Goal: Information Seeking & Learning: Learn about a topic

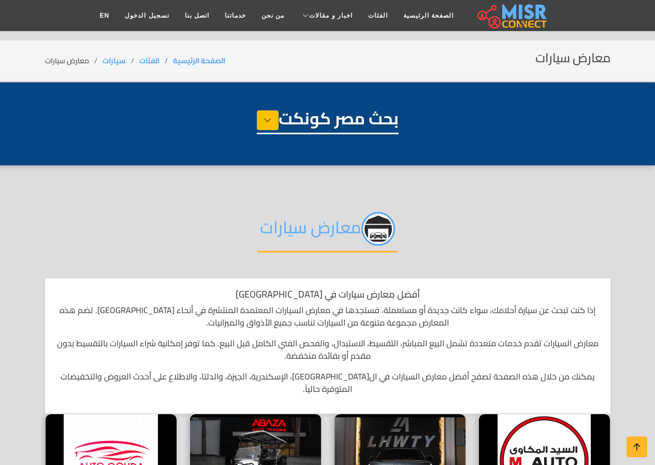
select select "****"
select select "**********"
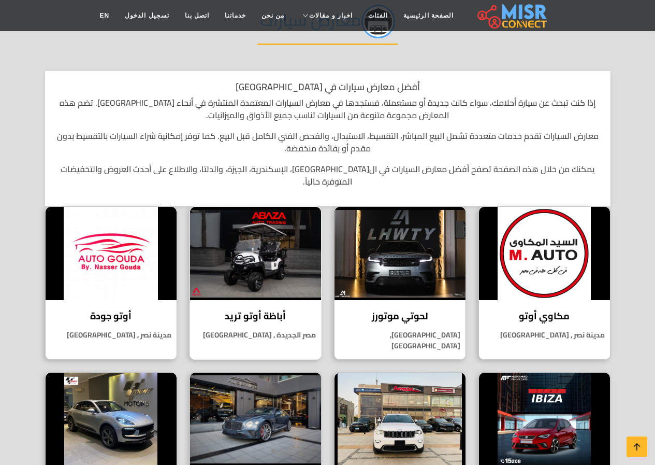
scroll to position [259, 0]
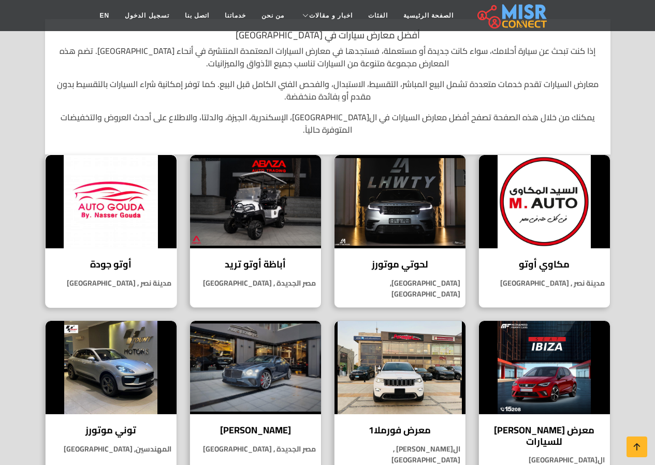
click at [112, 240] on div "أوتو جودة أوتو جودة هي إحدى الشركات البارزة في سوق السيارات المصري، ولها تاريخ …" at bounding box center [111, 230] width 132 height 153
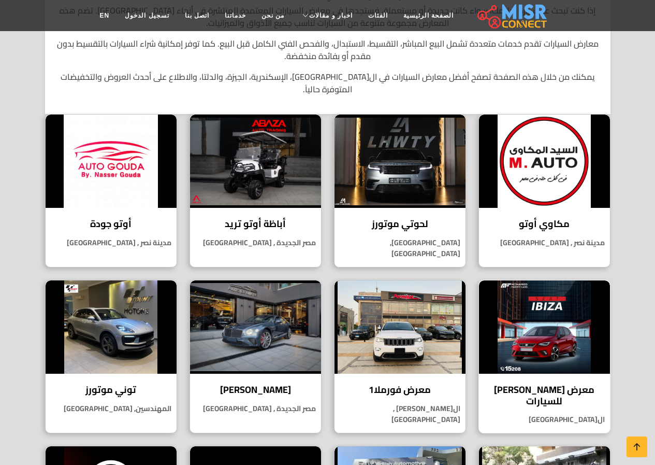
scroll to position [311, 0]
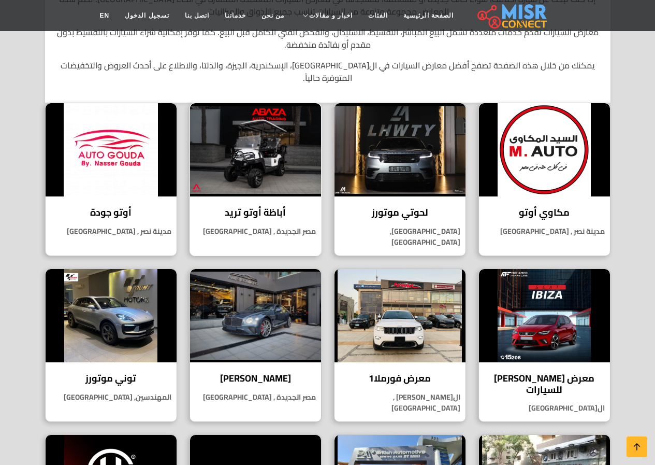
click at [257, 119] on img at bounding box center [255, 149] width 131 height 93
click at [509, 317] on img at bounding box center [544, 315] width 131 height 93
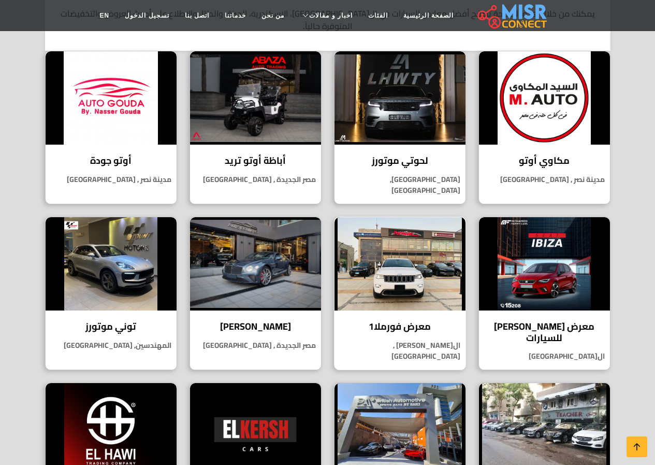
click at [448, 256] on img at bounding box center [400, 263] width 131 height 93
click at [257, 267] on img at bounding box center [255, 263] width 131 height 93
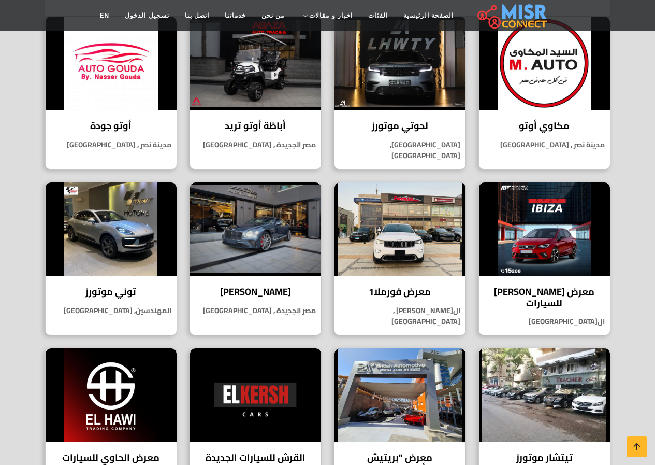
scroll to position [414, 0]
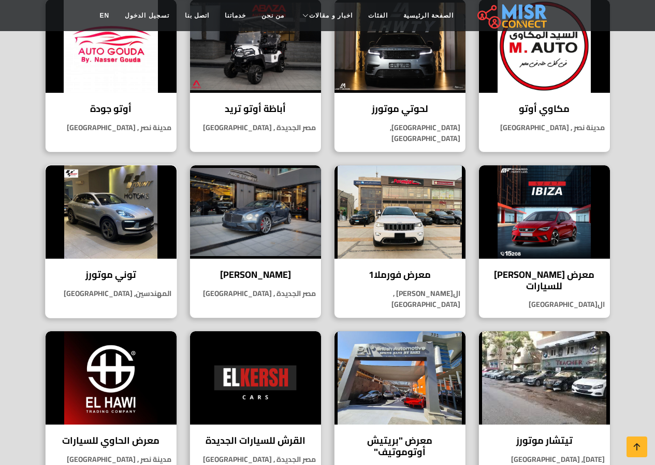
click at [92, 222] on img at bounding box center [111, 211] width 131 height 93
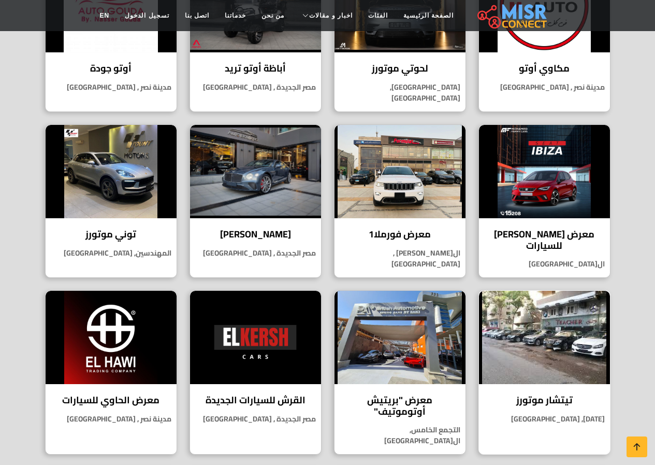
scroll to position [466, 0]
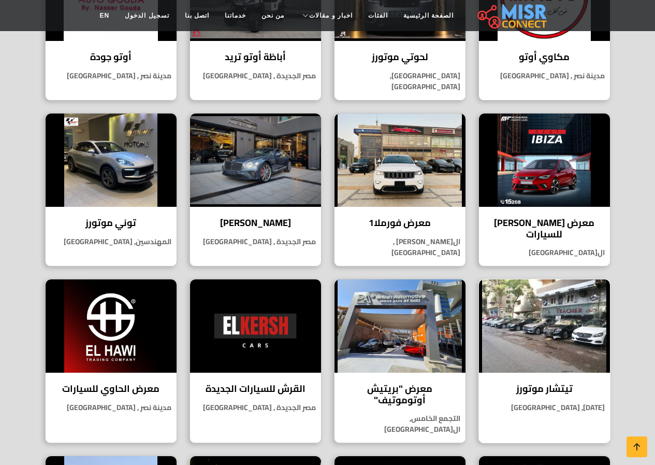
click at [565, 347] on img at bounding box center [544, 325] width 131 height 93
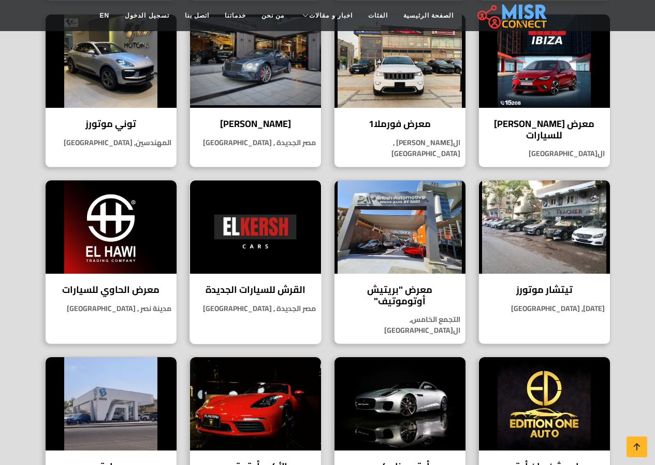
scroll to position [622, 0]
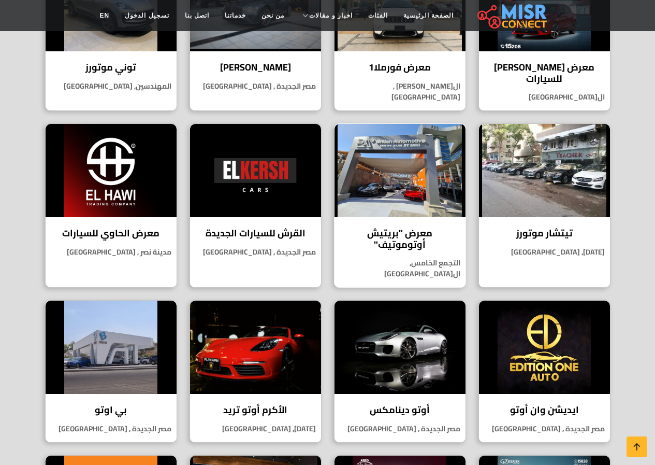
click at [373, 153] on img at bounding box center [400, 170] width 131 height 93
click at [267, 227] on h4 "القرش للسيارات الجديدة" at bounding box center [256, 232] width 116 height 11
click at [144, 148] on img at bounding box center [111, 170] width 131 height 93
click at [566, 320] on img at bounding box center [544, 346] width 131 height 93
click at [428, 328] on img at bounding box center [400, 346] width 131 height 93
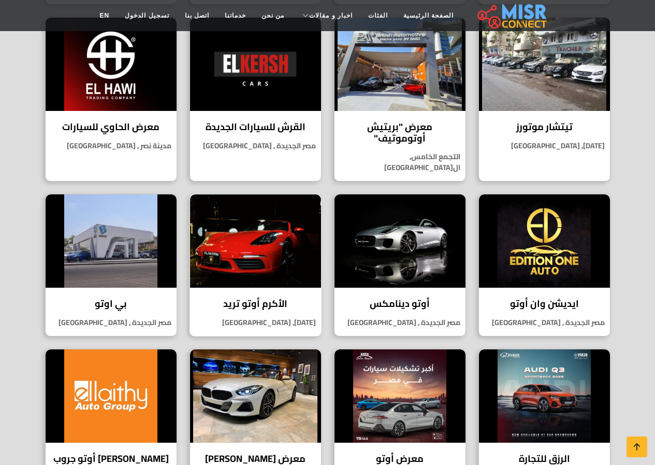
scroll to position [777, 0]
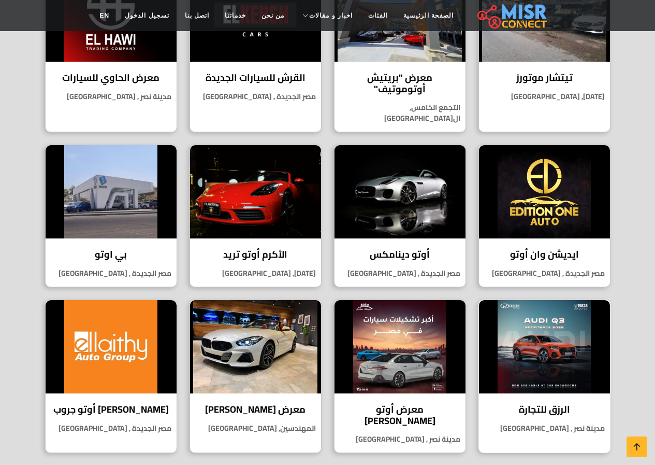
click at [567, 342] on img at bounding box center [544, 346] width 131 height 93
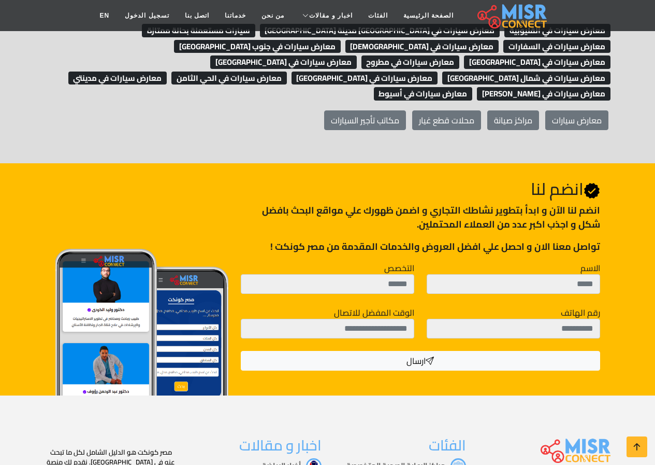
scroll to position [1347, 0]
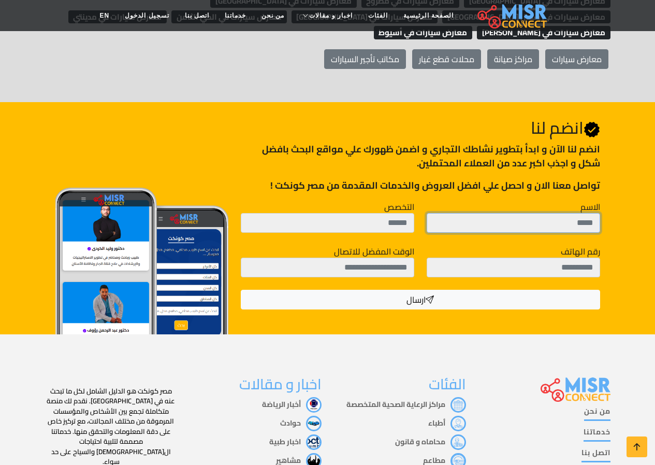
drag, startPoint x: 581, startPoint y: 162, endPoint x: 591, endPoint y: 173, distance: 15.4
click at [580, 213] on input "الاسم" at bounding box center [514, 223] width 174 height 20
drag, startPoint x: 609, startPoint y: 194, endPoint x: 388, endPoint y: 156, distance: 225.0
click at [382, 201] on div "التخصص" at bounding box center [328, 217] width 174 height 32
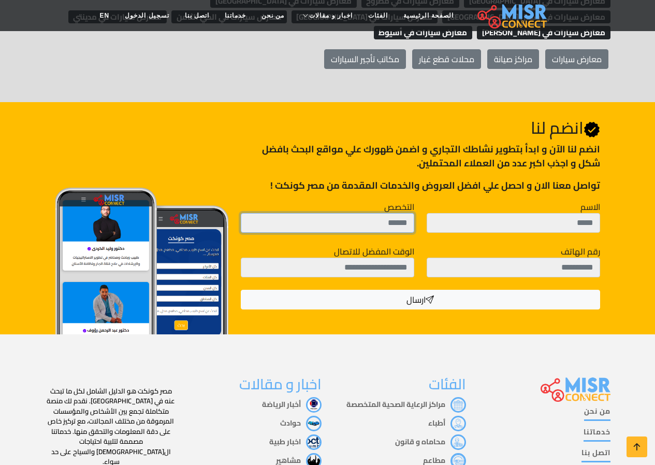
click at [388, 213] on input "التخصص" at bounding box center [328, 223] width 174 height 20
drag, startPoint x: 575, startPoint y: 154, endPoint x: 629, endPoint y: 166, distance: 56.2
click at [629, 166] on div "Join Us انضم لنا انضم لنا اﻵن و ابدأ بتطوير نشاطك التجاري و اضمن ظهورك علي مواق…" at bounding box center [327, 218] width 655 height 232
click at [562, 201] on div "الاسم" at bounding box center [514, 217] width 174 height 32
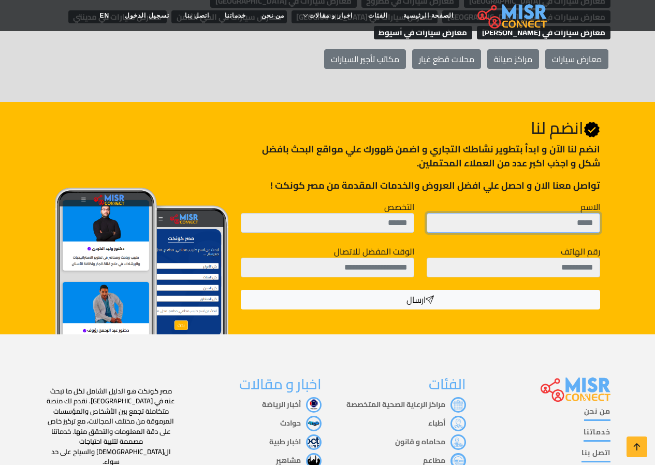
click at [565, 213] on input "الاسم" at bounding box center [514, 223] width 174 height 20
type input "*"
type input "****"
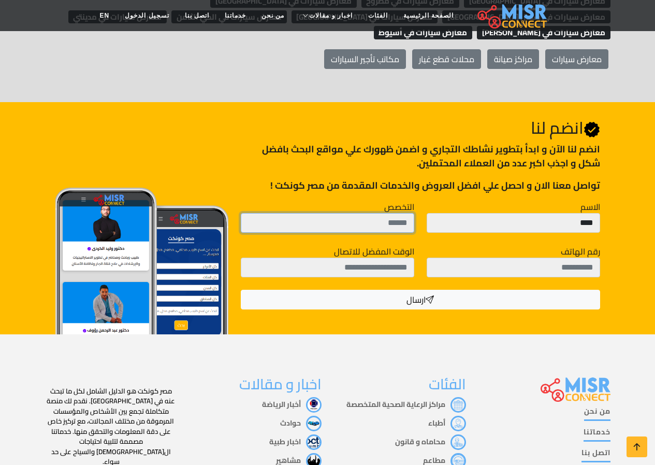
click at [348, 213] on input "التخصص" at bounding box center [328, 223] width 174 height 20
type input "**********"
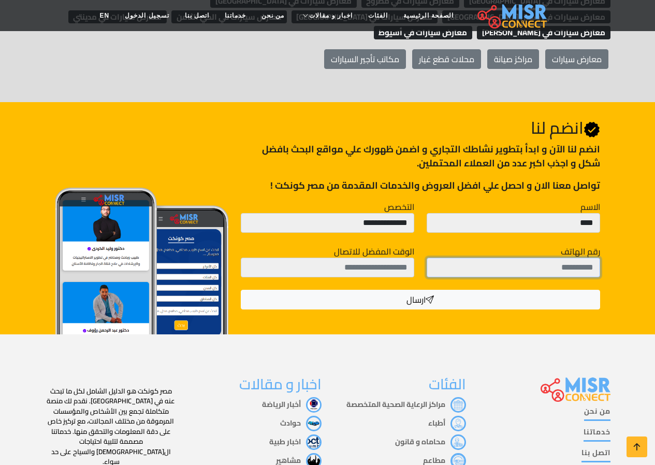
click at [488, 257] on input "رقم الهاتف" at bounding box center [514, 267] width 174 height 20
type input "**********"
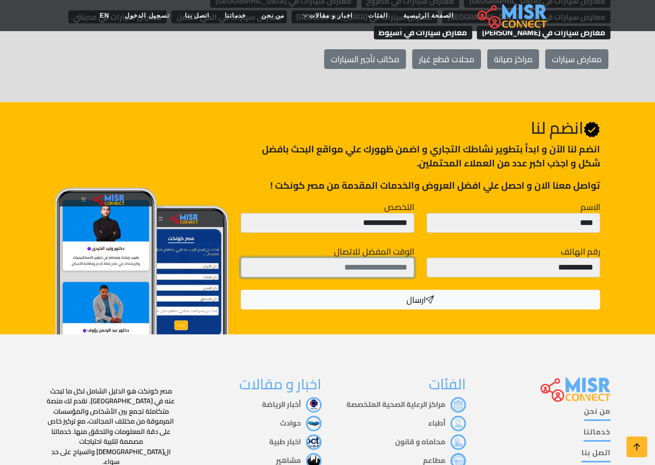
click at [388, 257] on input "الوقت المفضل للاتصال" at bounding box center [328, 267] width 174 height 20
type input "*********"
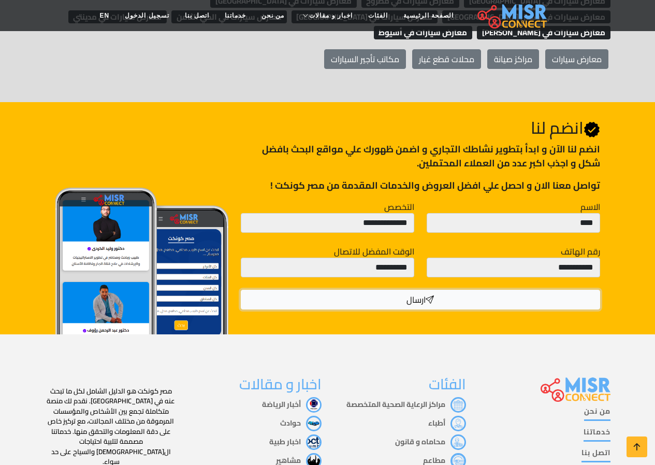
click at [384, 290] on button "ارسال" at bounding box center [420, 300] width 359 height 20
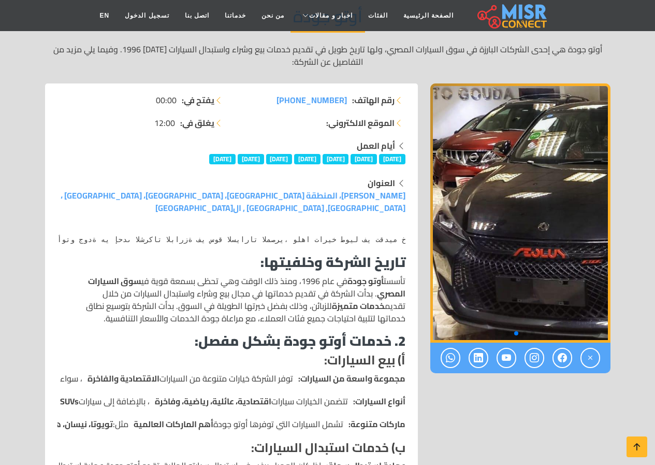
scroll to position [104, 0]
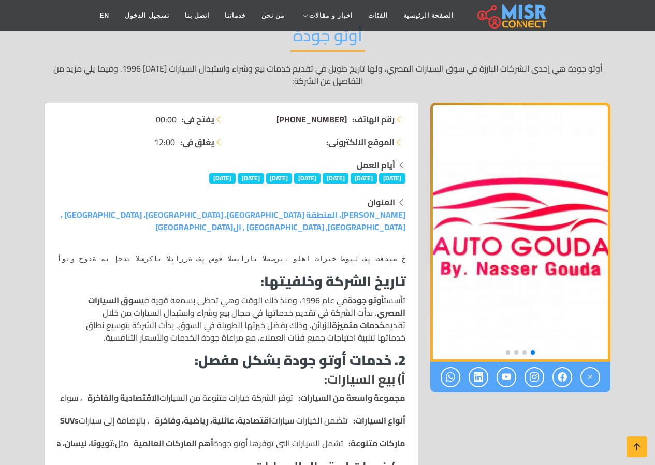
click at [320, 118] on span "+201115737333" at bounding box center [312, 119] width 70 height 16
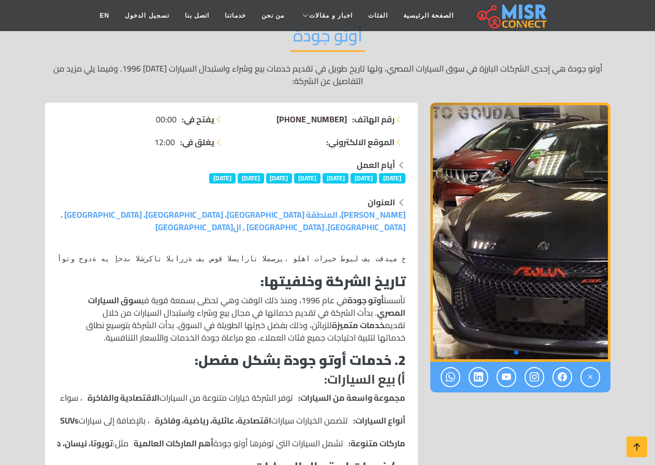
click at [317, 117] on span "+201115737333" at bounding box center [312, 119] width 70 height 16
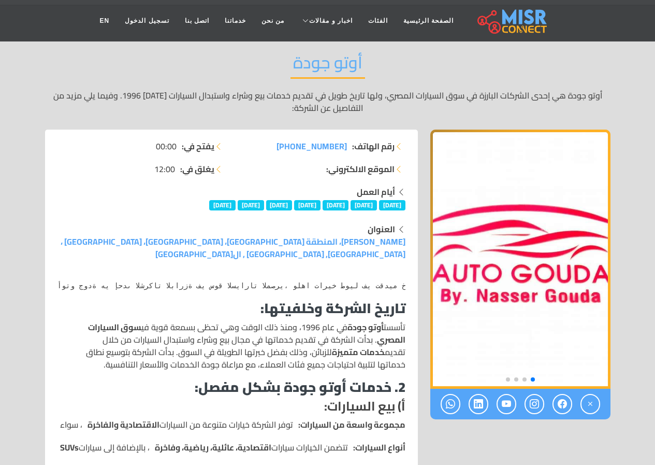
scroll to position [0, 0]
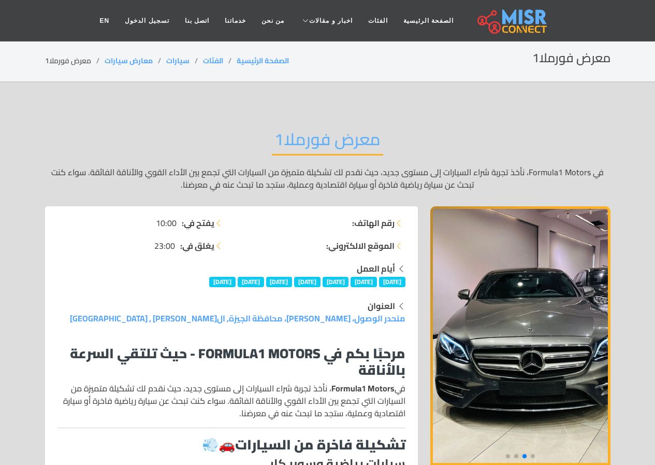
scroll to position [52, 0]
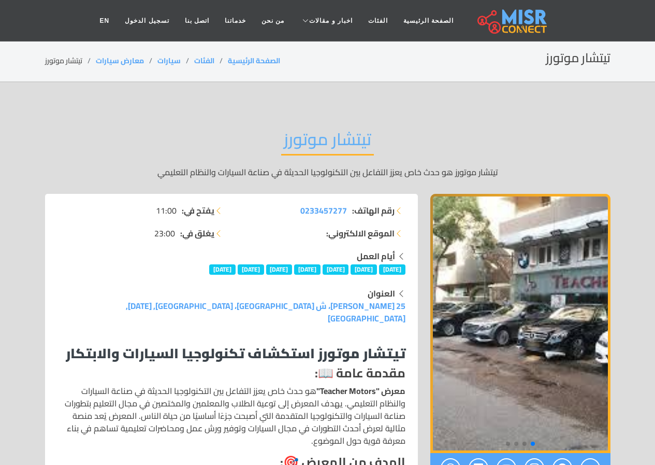
click at [534, 325] on img "1 / 4" at bounding box center [521, 323] width 180 height 259
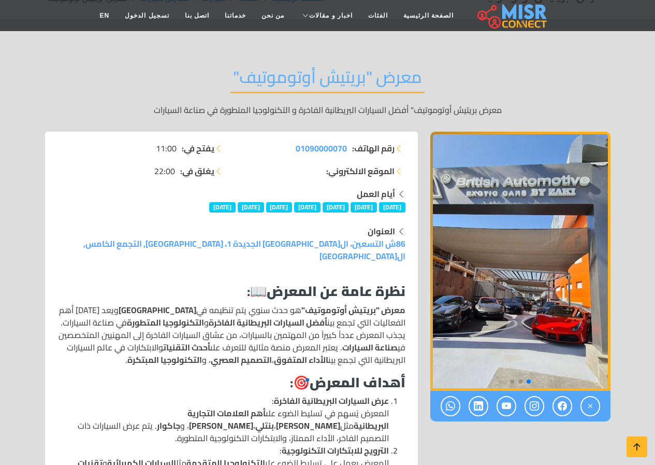
scroll to position [52, 0]
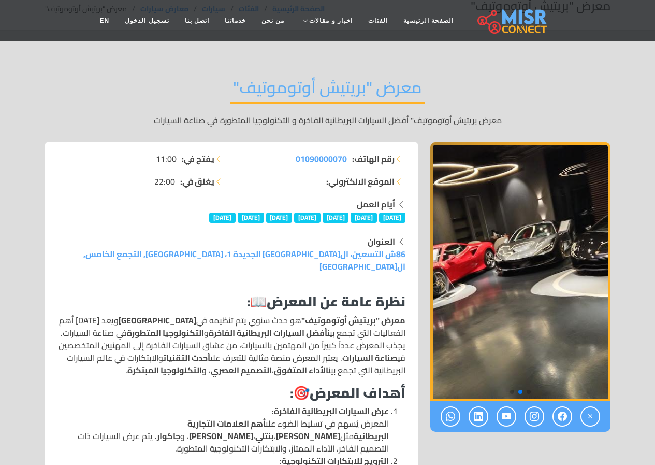
click at [534, 318] on img "2 / 3" at bounding box center [521, 271] width 180 height 259
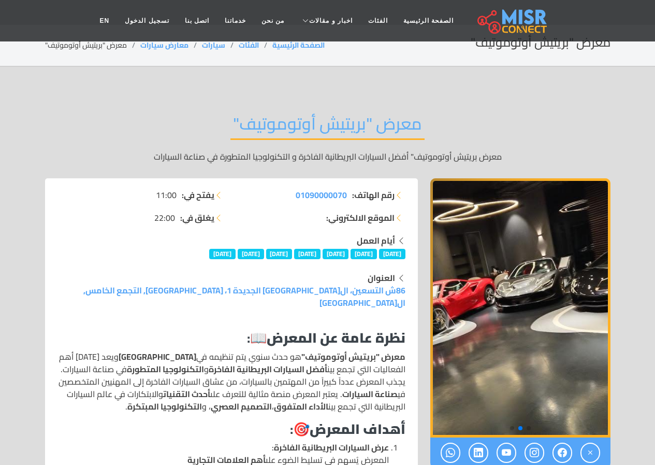
scroll to position [0, 0]
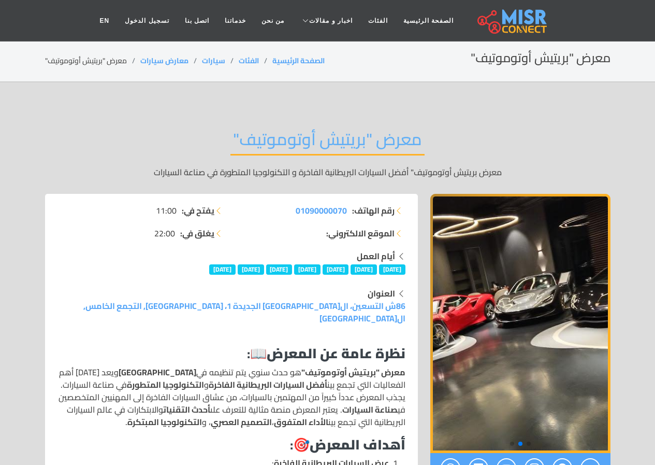
click at [531, 346] on img "2 / 3" at bounding box center [521, 323] width 180 height 259
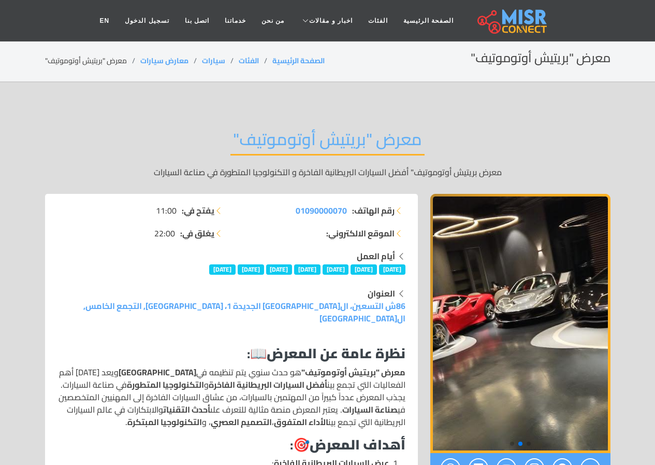
click at [455, 377] on img "2 / 3" at bounding box center [521, 323] width 180 height 259
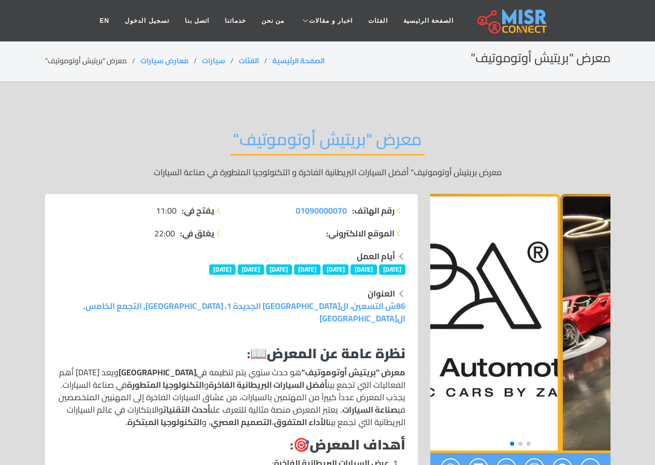
click at [457, 402] on img "3 / 3" at bounding box center [470, 323] width 180 height 259
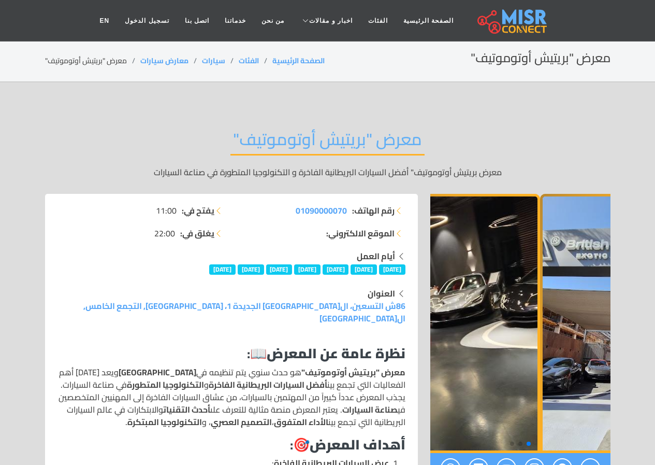
click at [590, 406] on img "1 / 3" at bounding box center [630, 323] width 180 height 259
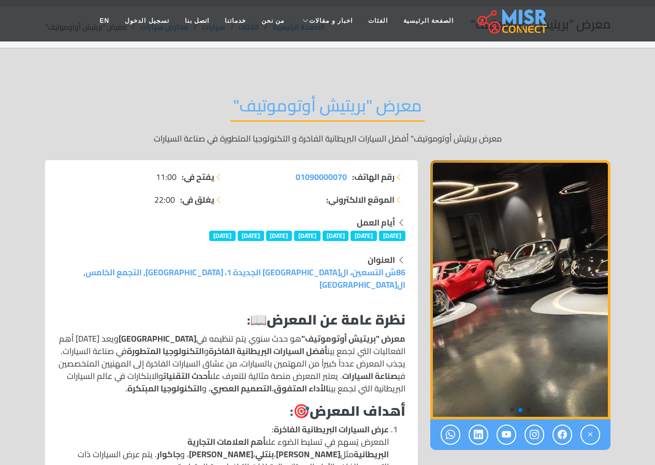
scroll to position [52, 0]
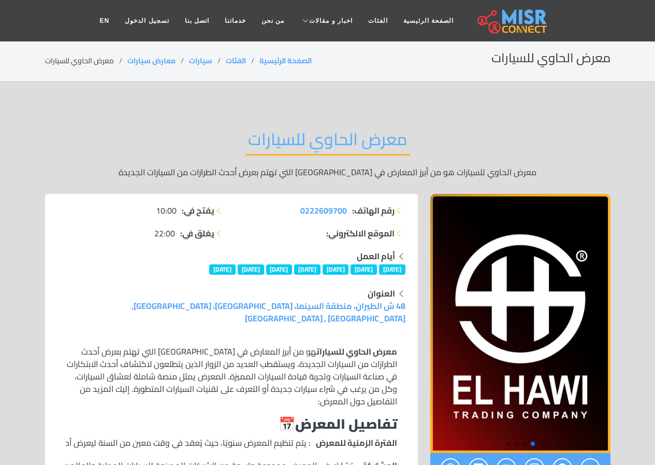
scroll to position [52, 0]
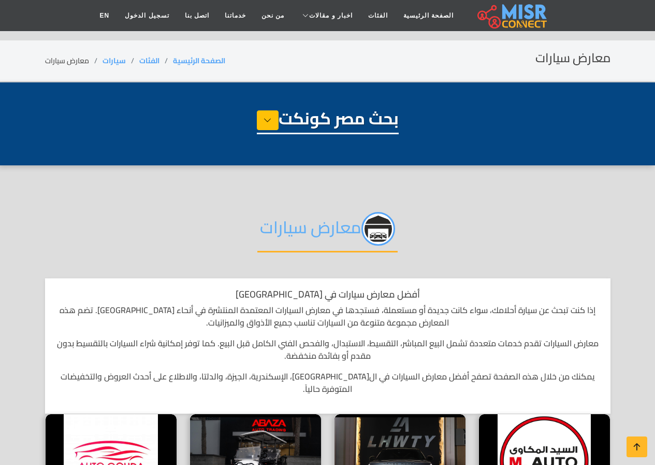
select select "****"
select select "**********"
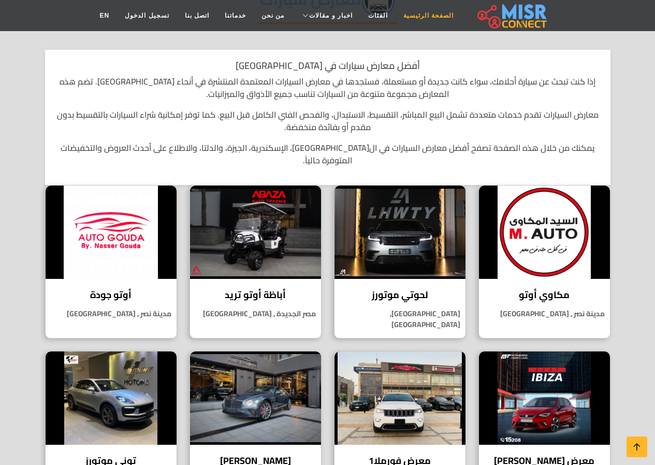
scroll to position [151, 0]
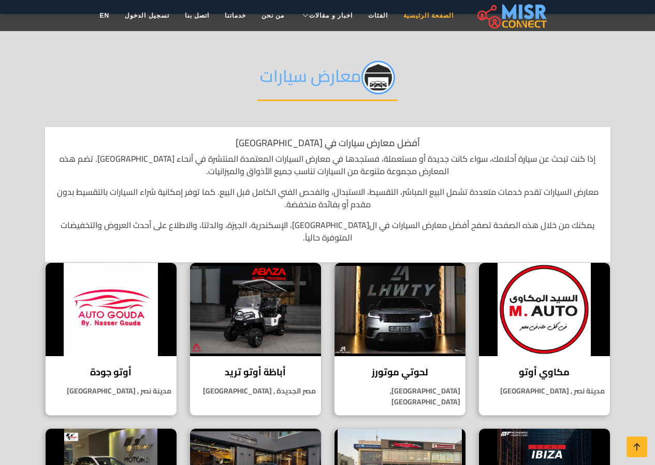
click at [423, 6] on link "الصفحة الرئيسية" at bounding box center [429, 16] width 66 height 20
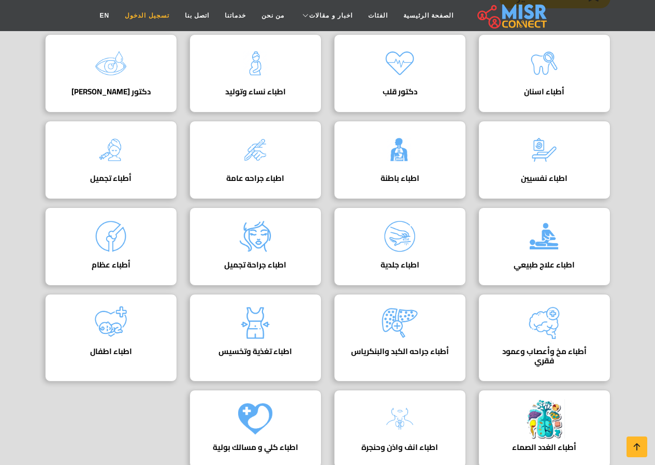
scroll to position [104, 0]
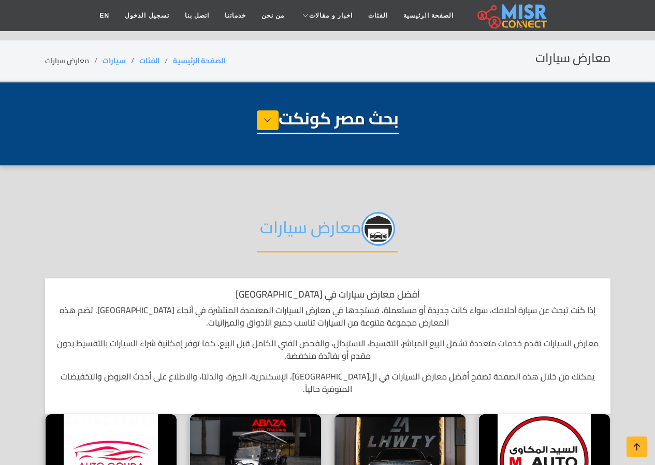
select select "****"
select select "**********"
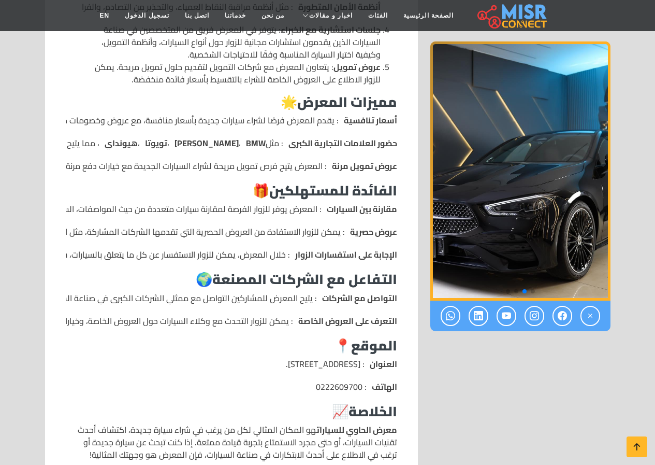
scroll to position [829, 0]
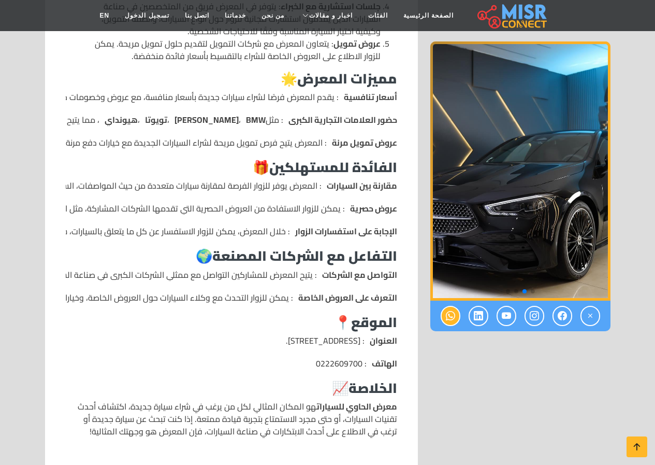
click at [451, 322] on icon at bounding box center [450, 315] width 9 height 17
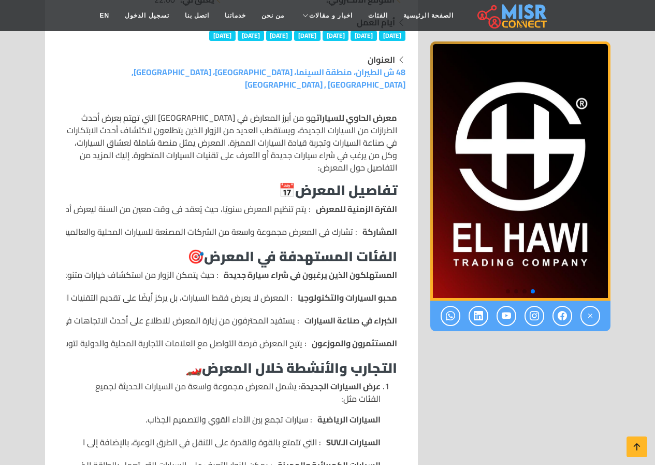
scroll to position [259, 0]
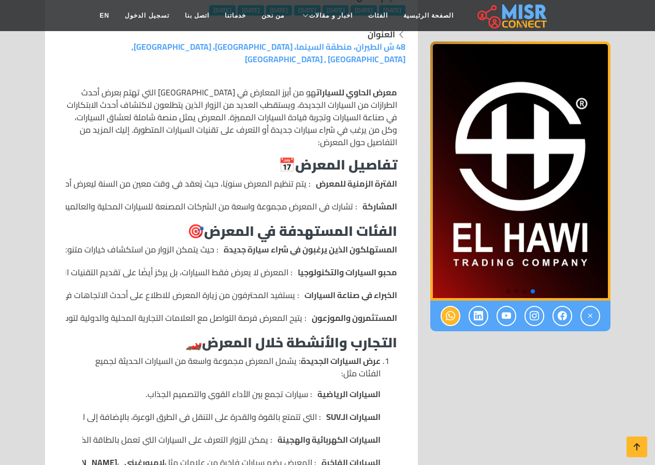
click at [451, 308] on icon at bounding box center [450, 315] width 9 height 17
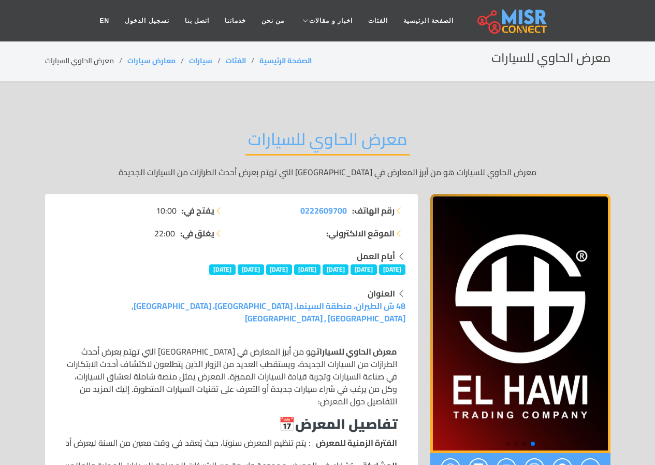
click at [564, 133] on div "معرض الحاوي للسيارات معرض الحاوي للسيارات هو من أبرز المعارض في [GEOGRAPHIC_DAT…" at bounding box center [328, 153] width 566 height 80
click at [428, 24] on link "الصفحة الرئيسية" at bounding box center [429, 21] width 66 height 20
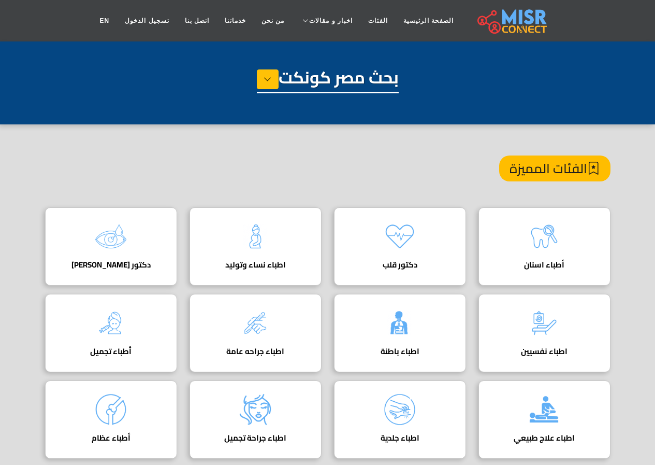
drag, startPoint x: 620, startPoint y: 4, endPoint x: 371, endPoint y: 168, distance: 298.5
drag, startPoint x: 371, startPoint y: 168, endPoint x: 491, endPoint y: 111, distance: 132.6
click at [491, 111] on div "بحث مصر كونكت" at bounding box center [328, 93] width 566 height 52
drag, startPoint x: 656, startPoint y: 0, endPoint x: 359, endPoint y: 157, distance: 336.3
click at [359, 157] on div "الفئات المميزة" at bounding box center [328, 181] width 566 height 52
